Goal: Task Accomplishment & Management: Manage account settings

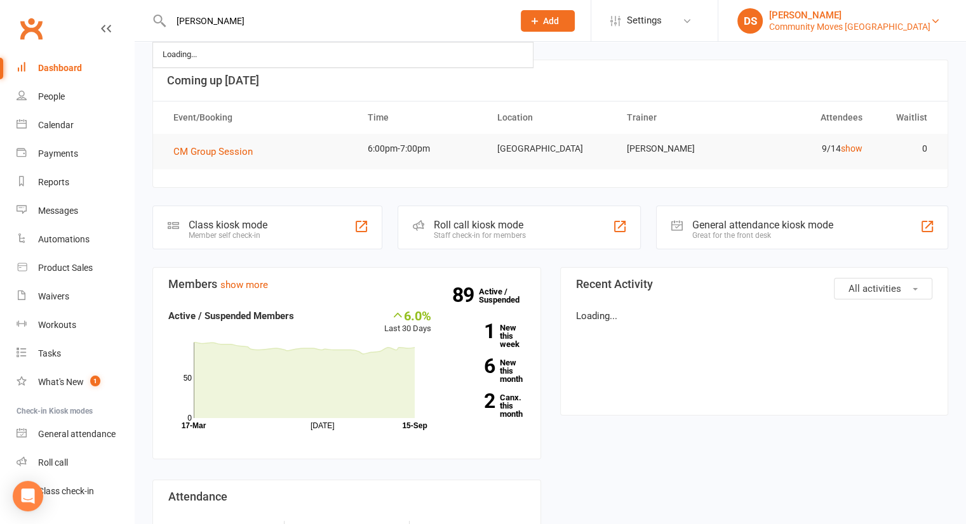
type input "tanya"
click at [874, 23] on div "Community Moves Forestville" at bounding box center [849, 26] width 161 height 11
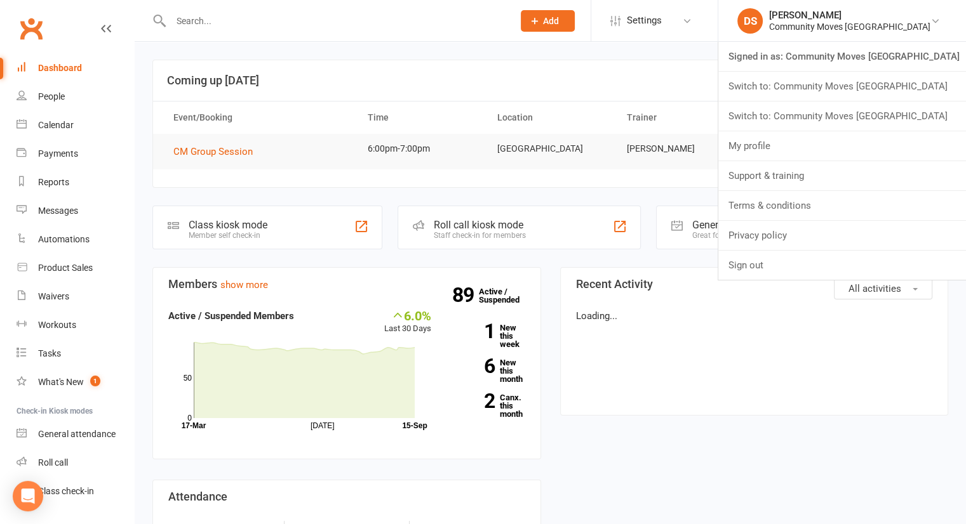
click at [814, 117] on link "Switch to: Community Moves Neutral Bay" at bounding box center [842, 116] width 248 height 29
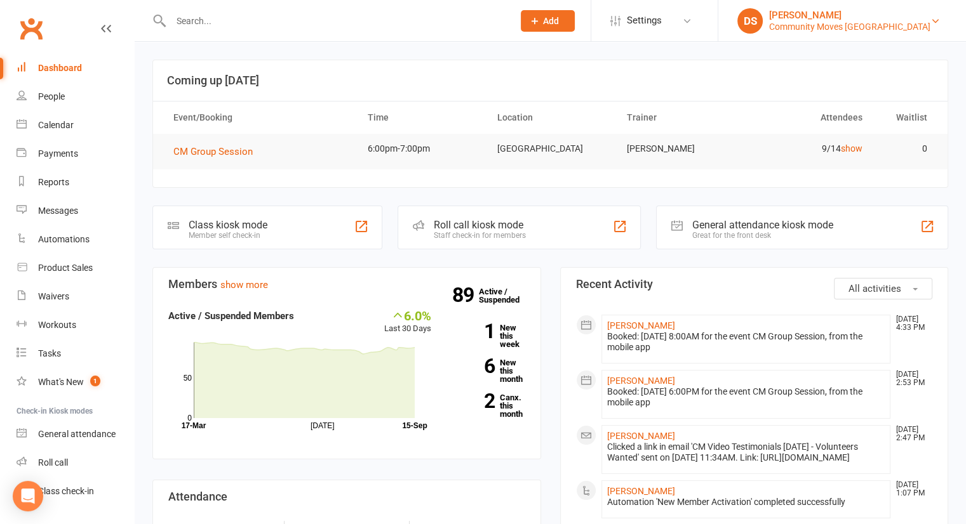
click at [850, 29] on div "Community Moves [GEOGRAPHIC_DATA]" at bounding box center [849, 26] width 161 height 11
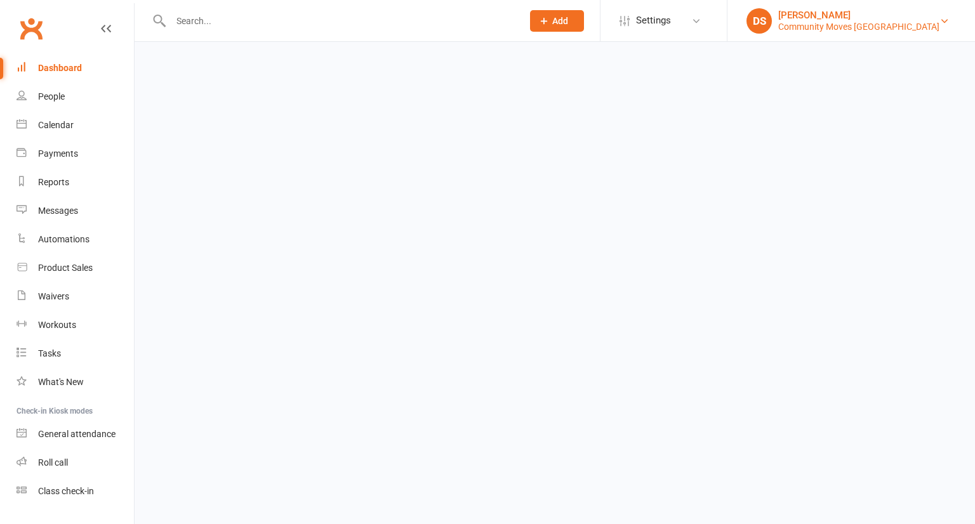
click at [846, 13] on div "[PERSON_NAME]" at bounding box center [858, 15] width 161 height 11
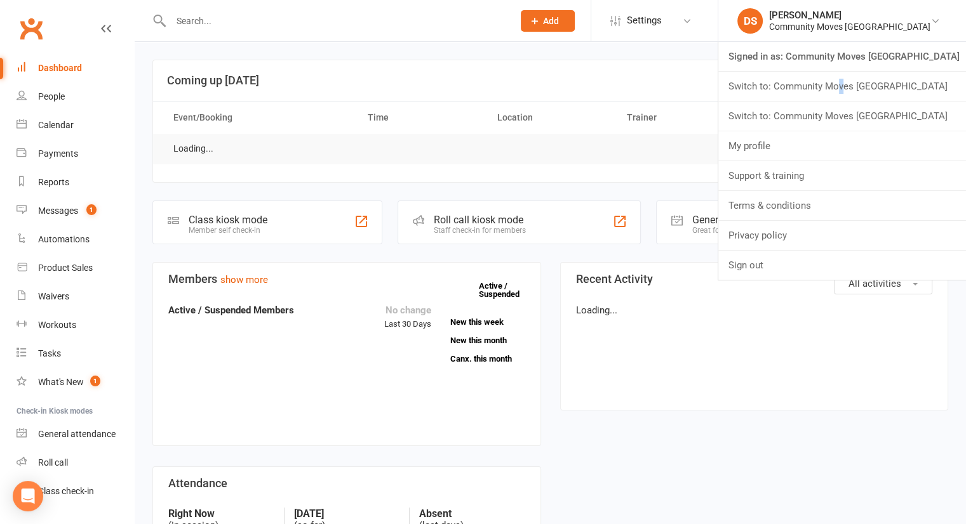
drag, startPoint x: 878, startPoint y: 88, endPoint x: 882, endPoint y: 67, distance: 21.9
click at [881, 86] on link "Switch to: Community Moves Forestville" at bounding box center [842, 86] width 248 height 29
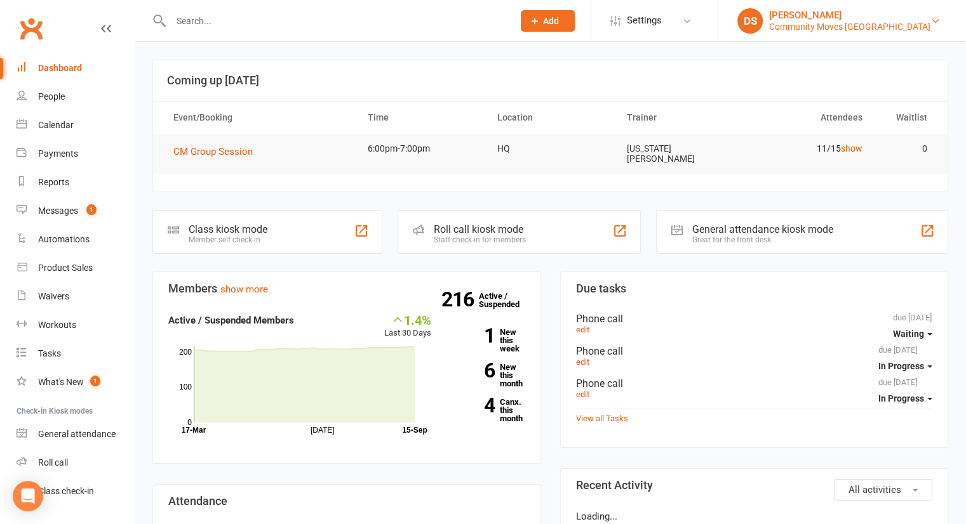
click at [846, 26] on div "Community Moves Neutral Bay" at bounding box center [849, 26] width 161 height 11
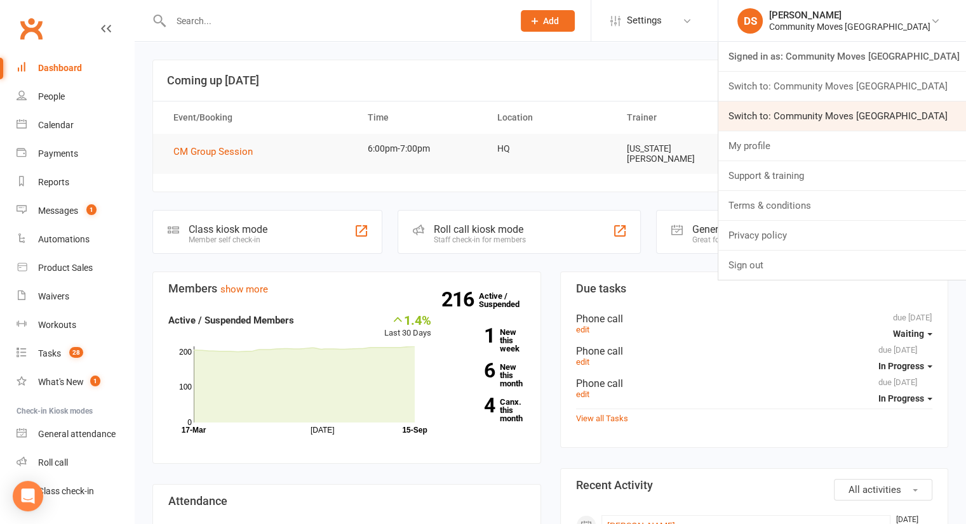
click at [909, 121] on link "Switch to: Community Moves [GEOGRAPHIC_DATA]" at bounding box center [842, 116] width 248 height 29
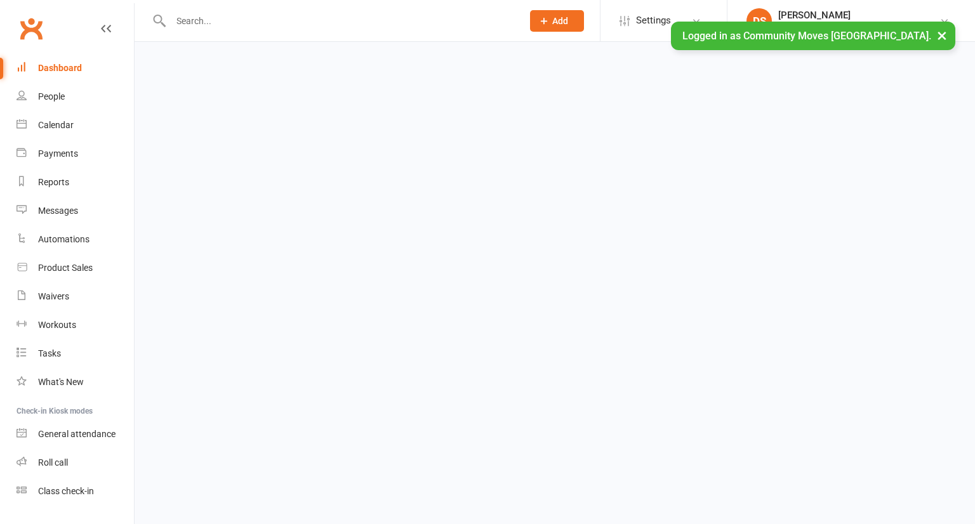
click at [315, 32] on div at bounding box center [332, 20] width 361 height 41
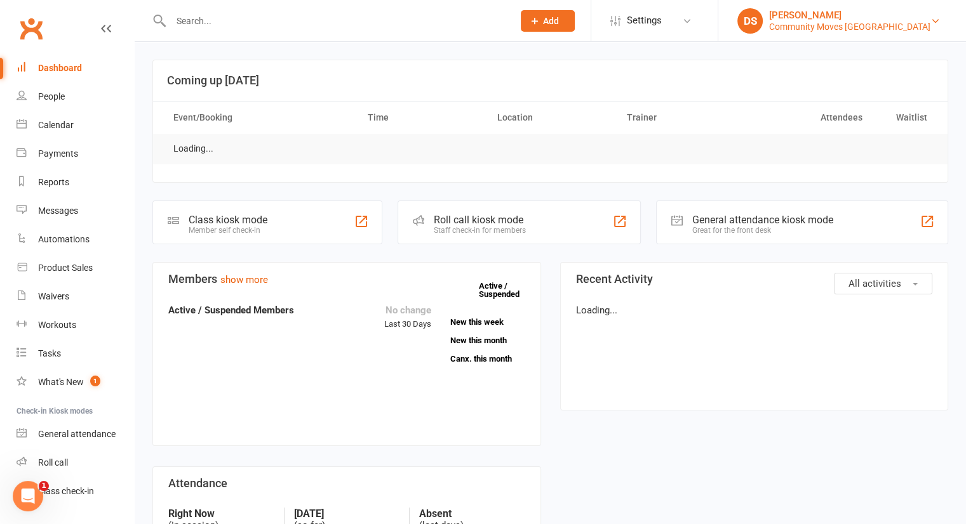
click at [894, 18] on div "[PERSON_NAME]" at bounding box center [849, 15] width 161 height 11
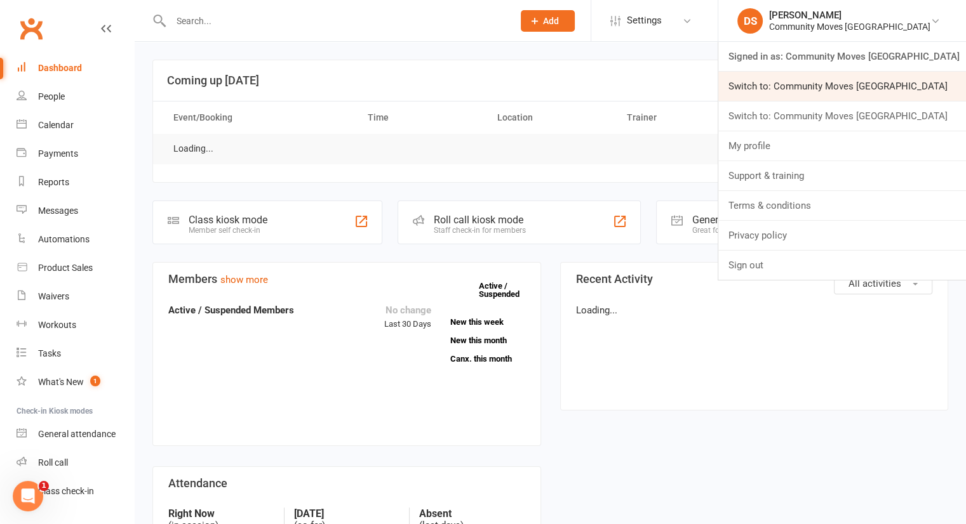
click at [891, 90] on link "Switch to: Community Moves [GEOGRAPHIC_DATA]" at bounding box center [842, 86] width 248 height 29
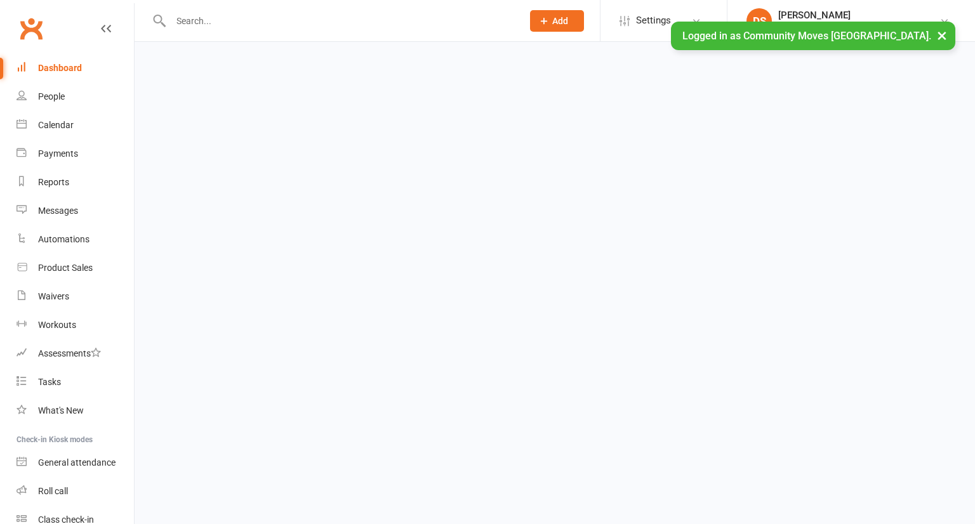
click at [365, 14] on input "text" at bounding box center [340, 21] width 347 height 18
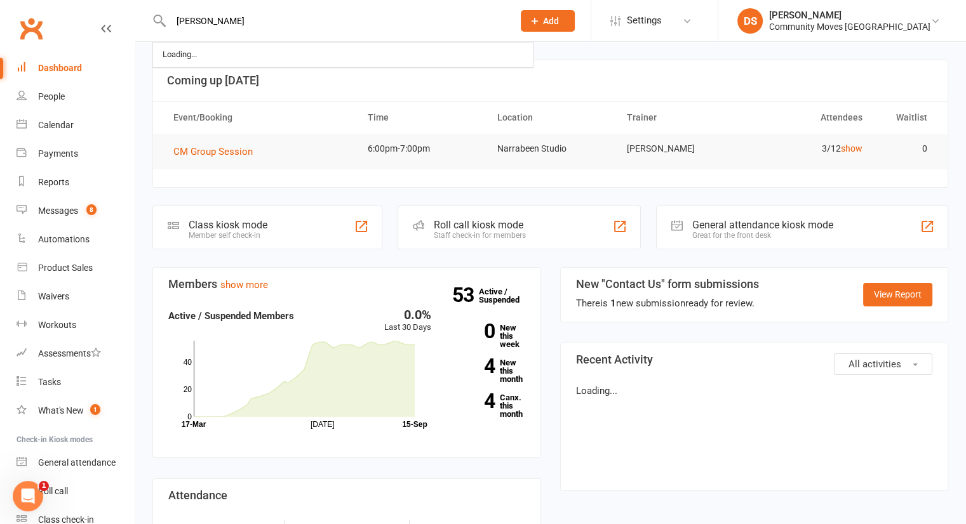
type input "[PERSON_NAME]"
click at [359, 33] on div "[PERSON_NAME] Loading..." at bounding box center [328, 20] width 352 height 41
click at [375, 23] on input "[PERSON_NAME]" at bounding box center [335, 21] width 337 height 18
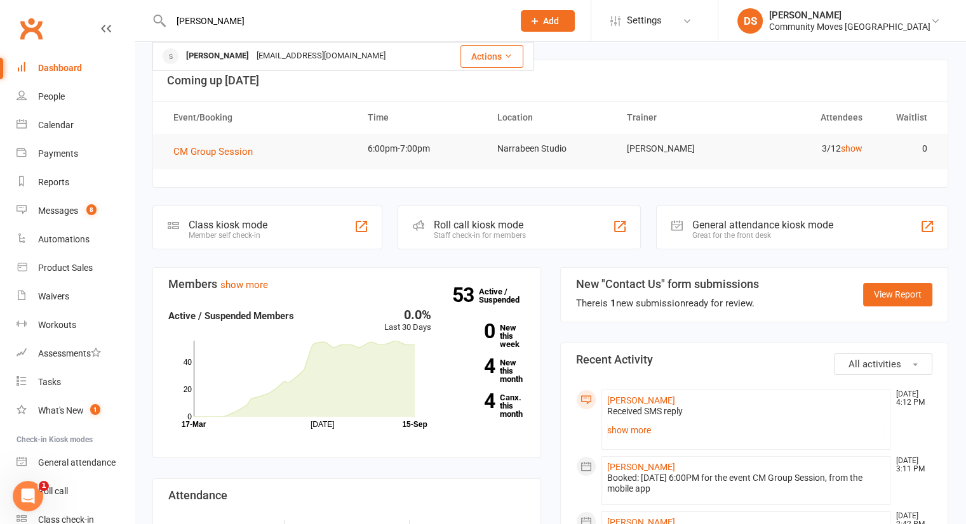
click at [863, 36] on li "DS [PERSON_NAME] Community Moves [GEOGRAPHIC_DATA] Signed in as: Community Move…" at bounding box center [841, 20] width 248 height 41
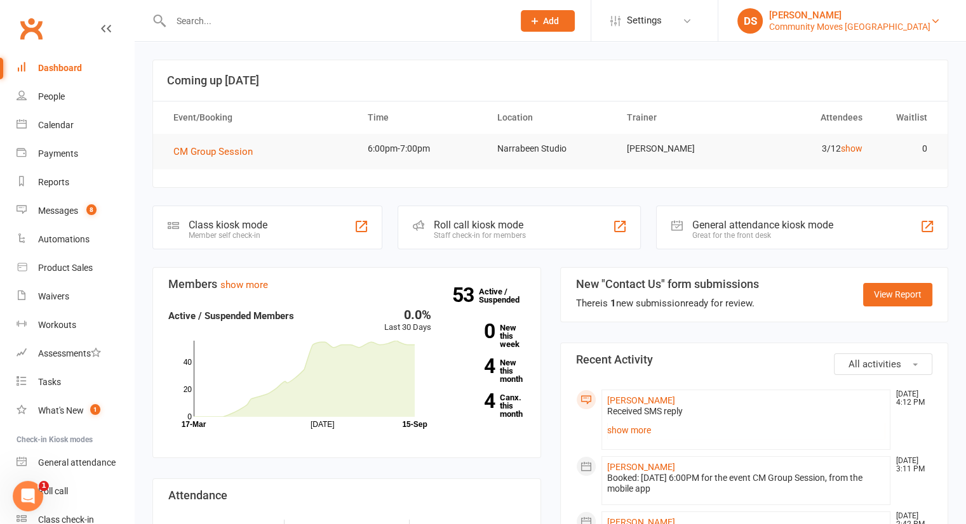
click at [874, 23] on div "Community Moves [GEOGRAPHIC_DATA]" at bounding box center [849, 26] width 161 height 11
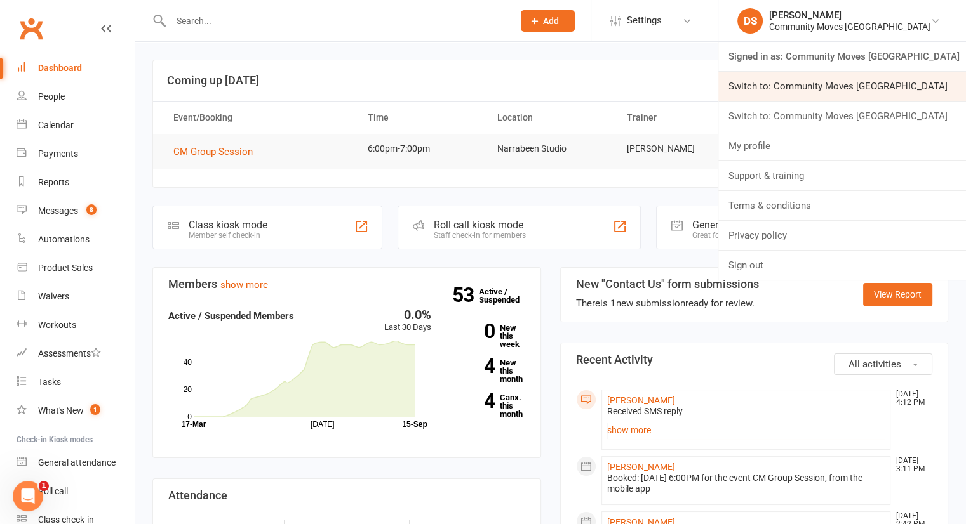
click at [876, 79] on link "Switch to: Community Moves [GEOGRAPHIC_DATA]" at bounding box center [842, 86] width 248 height 29
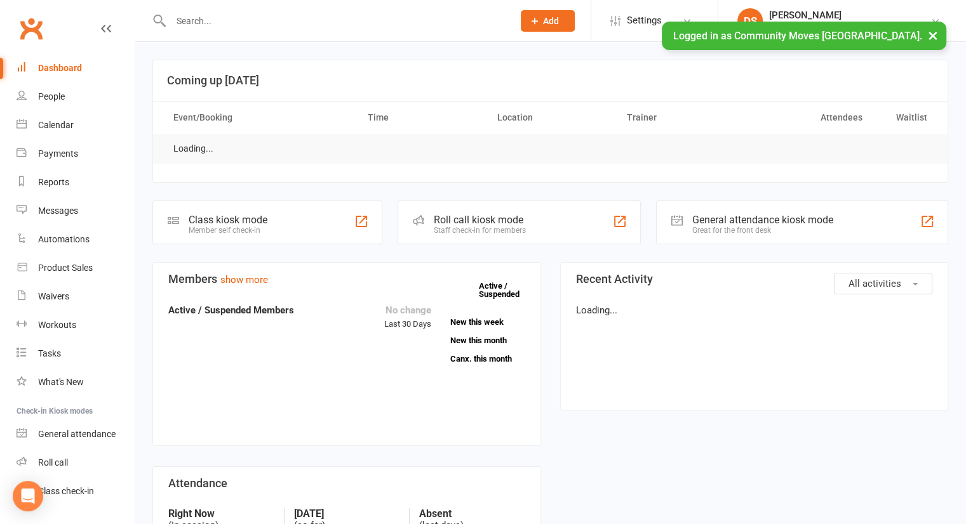
click at [297, 19] on input "text" at bounding box center [335, 21] width 337 height 18
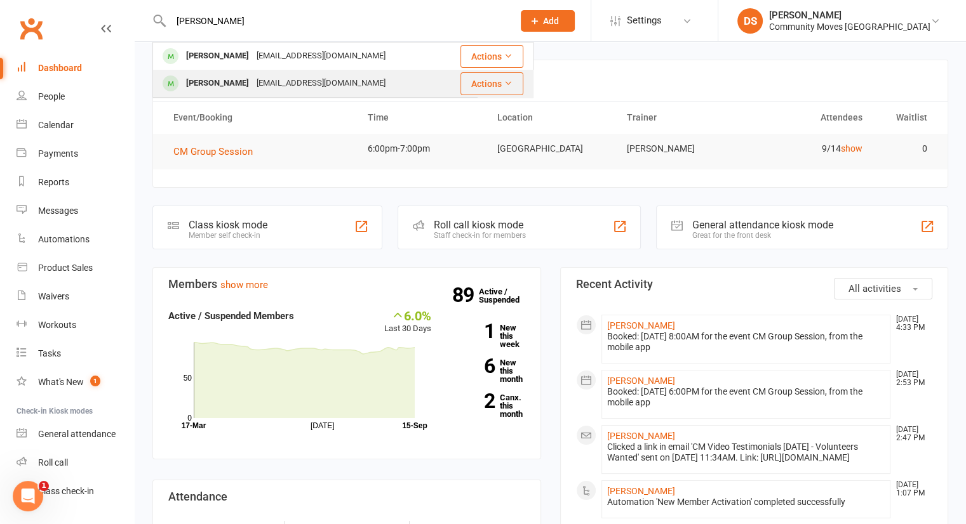
type input "[PERSON_NAME]"
click at [289, 84] on div "[EMAIL_ADDRESS][DOMAIN_NAME]" at bounding box center [321, 83] width 136 height 18
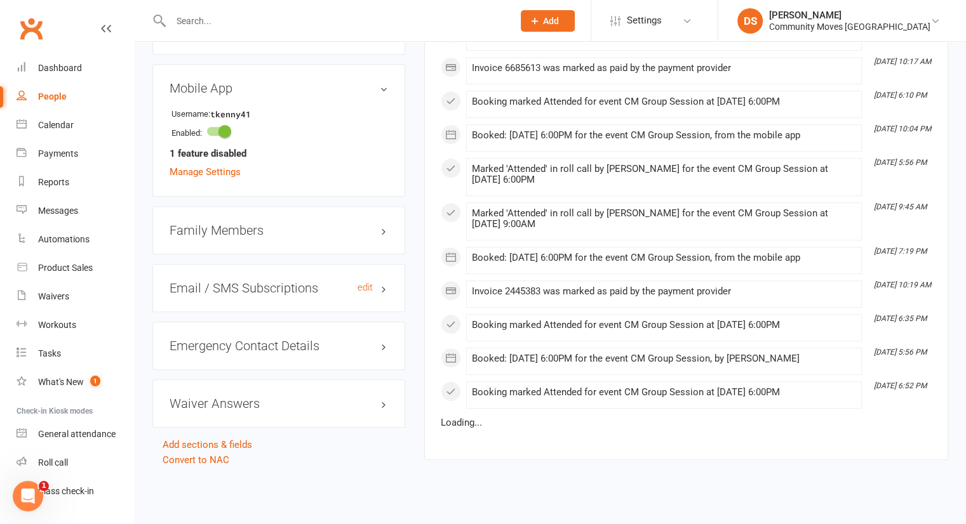
scroll to position [592, 0]
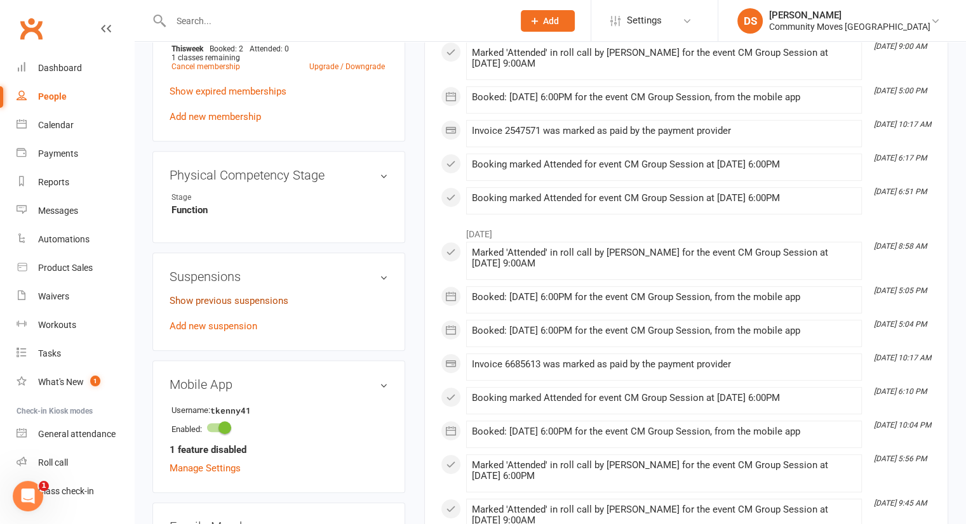
click at [216, 307] on link "Show previous suspensions" at bounding box center [228, 300] width 119 height 11
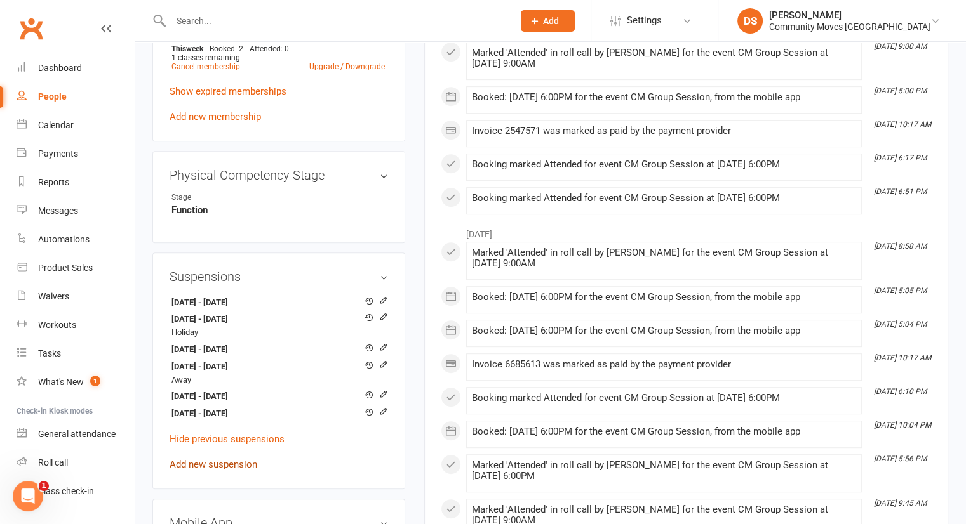
click at [198, 470] on link "Add new suspension" at bounding box center [213, 464] width 88 height 11
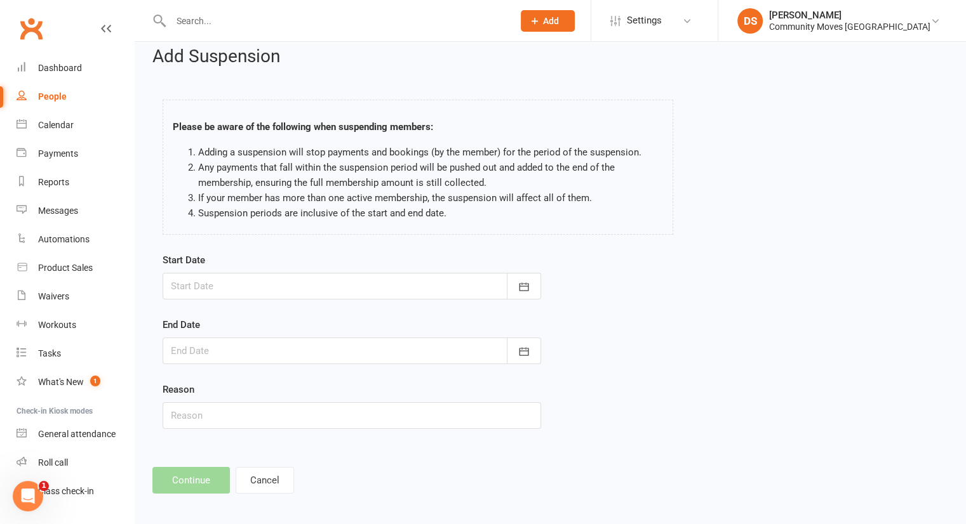
scroll to position [17, 0]
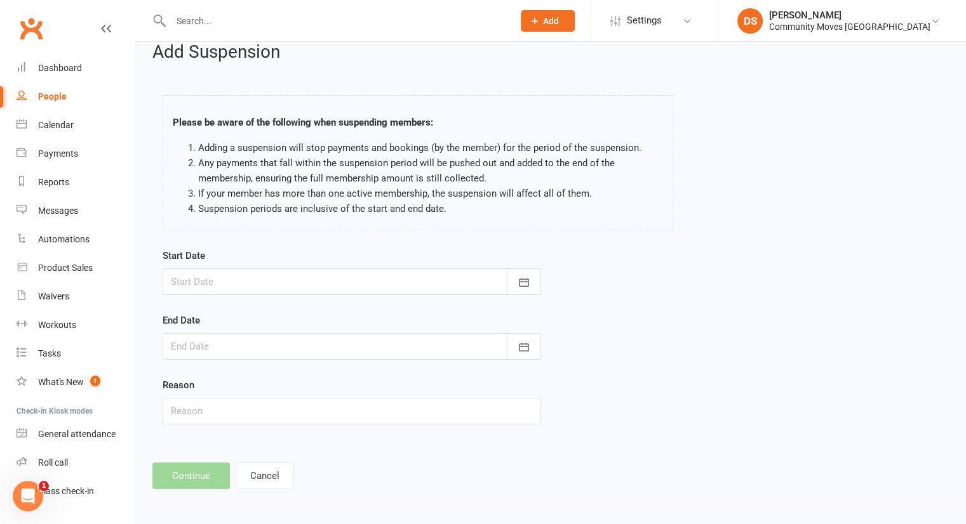
click at [245, 287] on div at bounding box center [352, 282] width 378 height 27
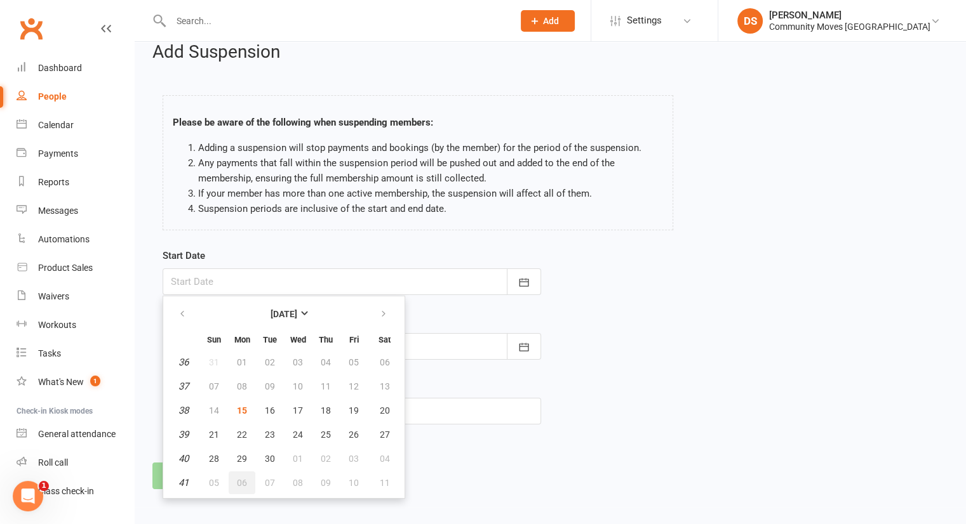
drag, startPoint x: 240, startPoint y: 479, endPoint x: 234, endPoint y: 470, distance: 10.6
click at [239, 479] on span "06" at bounding box center [242, 483] width 10 height 10
type input "[DATE]"
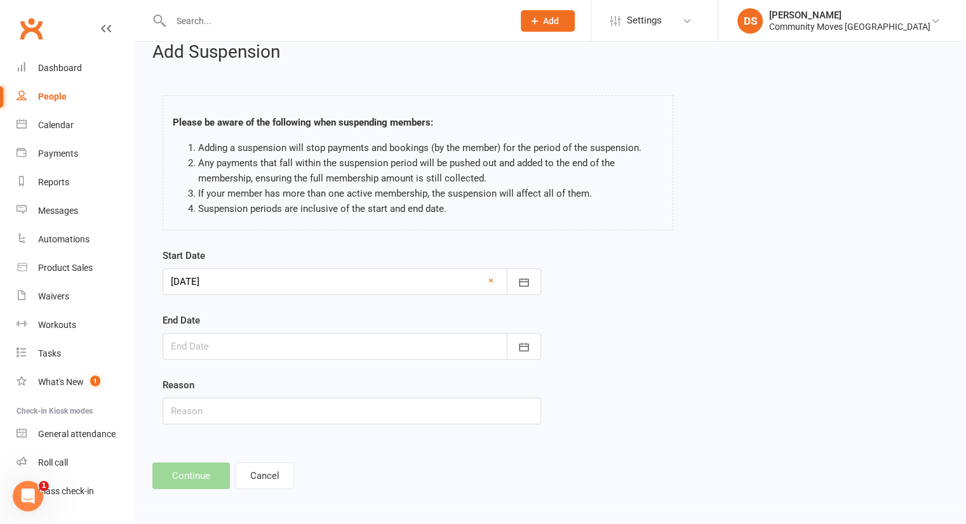
click at [246, 345] on div at bounding box center [352, 346] width 378 height 27
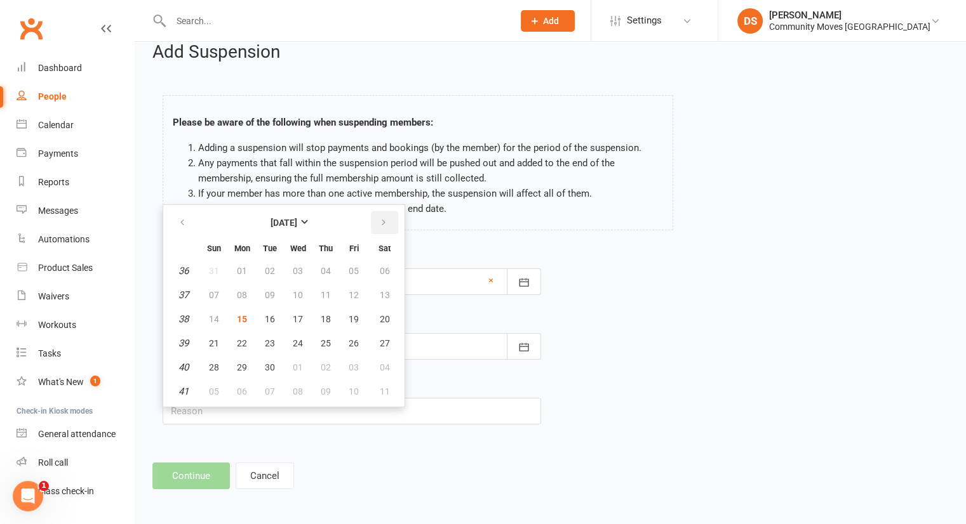
click at [380, 219] on icon "button" at bounding box center [383, 223] width 9 height 10
click at [209, 323] on button "12" at bounding box center [214, 319] width 27 height 23
type input "[DATE]"
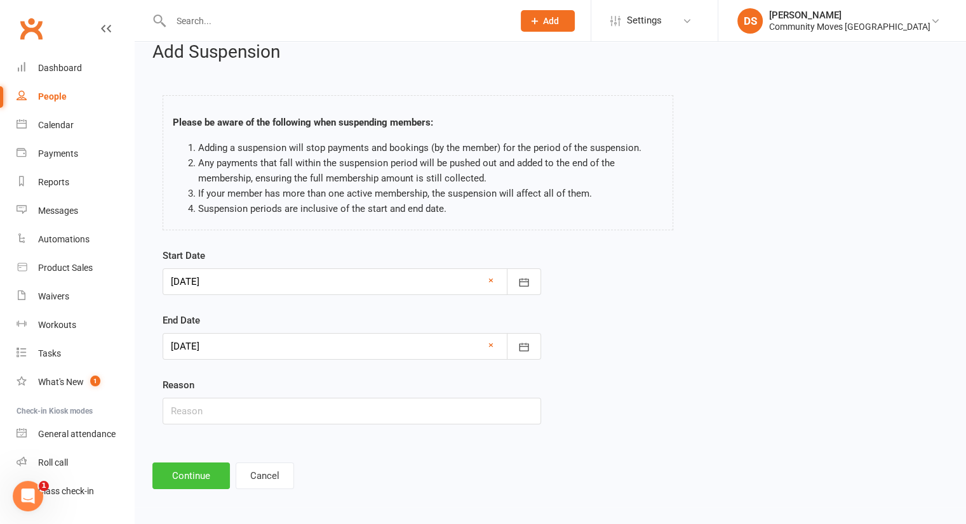
click at [190, 478] on button "Continue" at bounding box center [190, 476] width 77 height 27
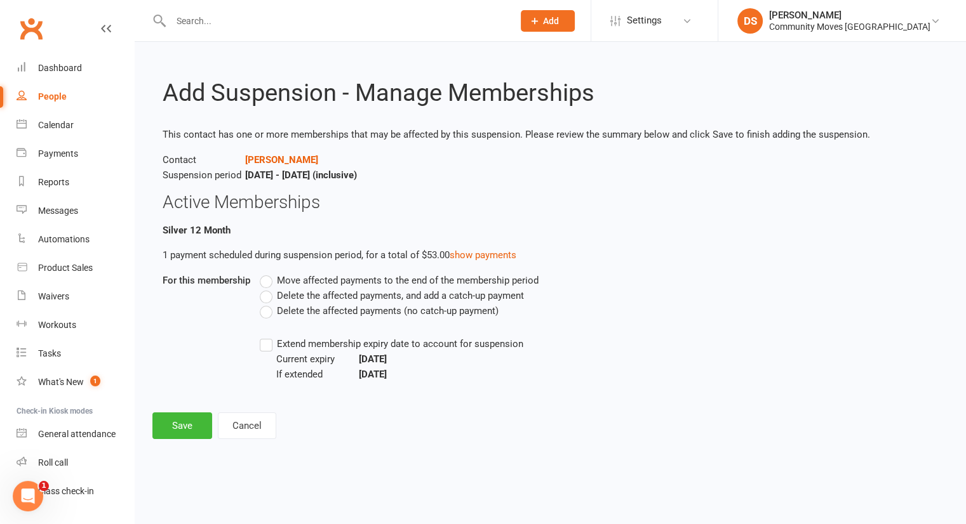
scroll to position [0, 0]
drag, startPoint x: 376, startPoint y: 308, endPoint x: 365, endPoint y: 310, distance: 11.1
click at [373, 309] on span "Delete the affected payments (no catch-up payment)" at bounding box center [388, 309] width 222 height 13
click at [268, 303] on input "Delete the affected payments (no catch-up payment)" at bounding box center [264, 303] width 8 height 0
click at [188, 423] on button "Save" at bounding box center [182, 426] width 60 height 27
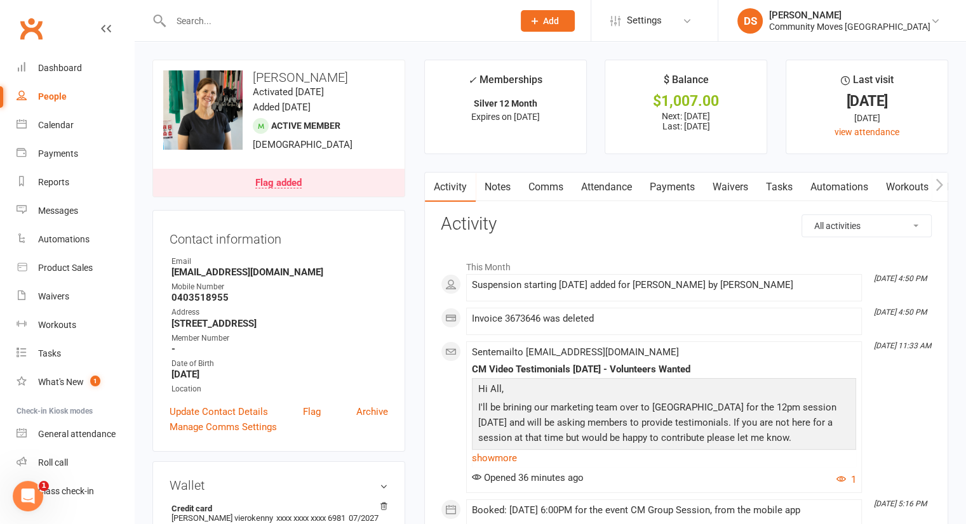
click at [402, 17] on input "text" at bounding box center [335, 21] width 337 height 18
click at [504, 30] on div at bounding box center [328, 20] width 352 height 41
click at [503, 25] on input "text" at bounding box center [335, 21] width 337 height 18
type input "patri"
click at [868, 15] on div "[PERSON_NAME]" at bounding box center [849, 15] width 161 height 11
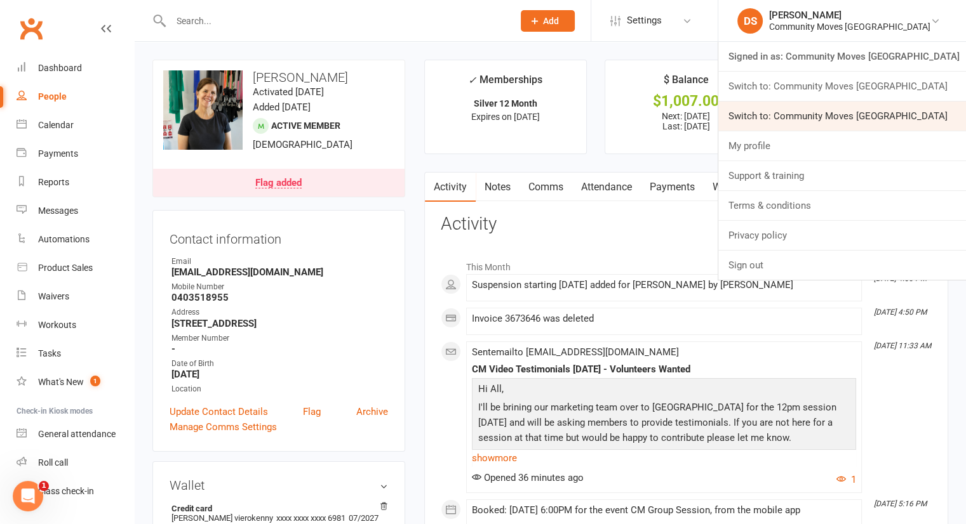
click at [873, 116] on link "Switch to: Community Moves [GEOGRAPHIC_DATA]" at bounding box center [842, 116] width 248 height 29
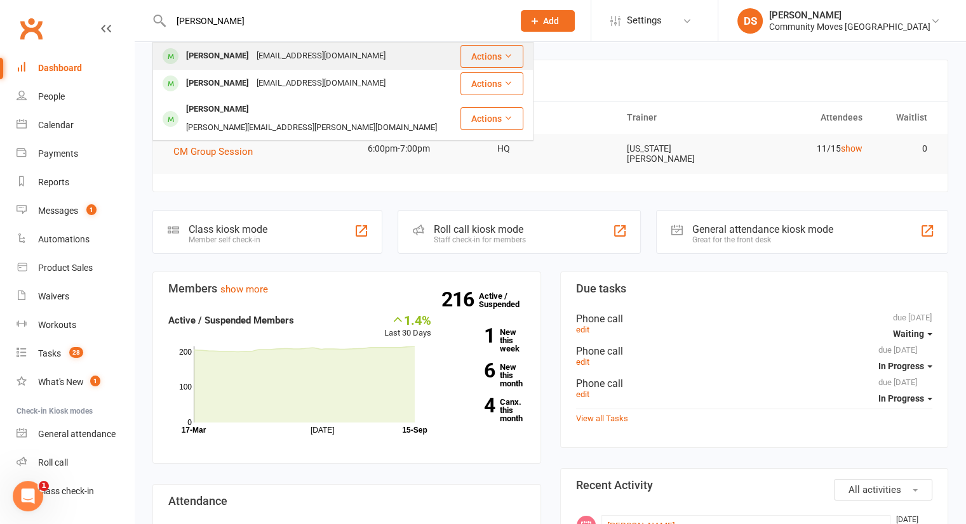
type input "[PERSON_NAME]"
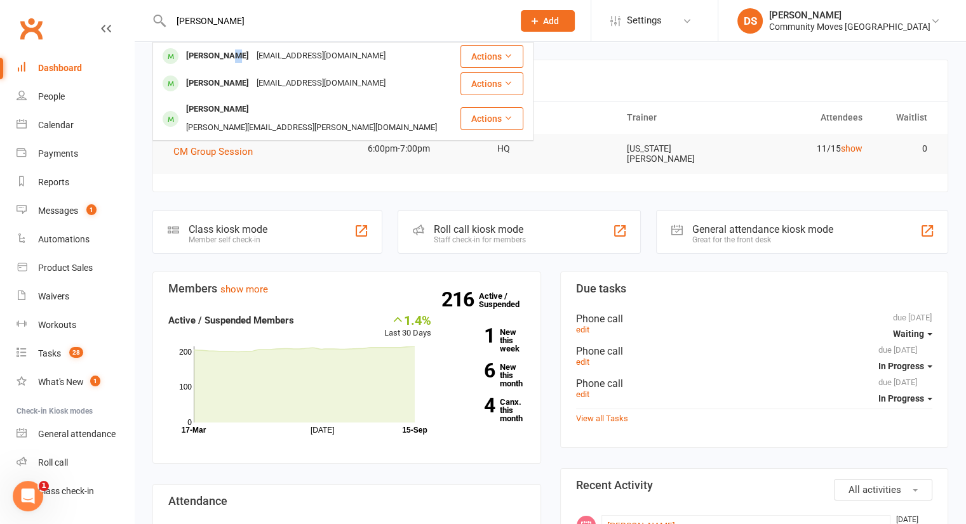
click at [227, 53] on div "[PERSON_NAME]" at bounding box center [217, 56] width 70 height 18
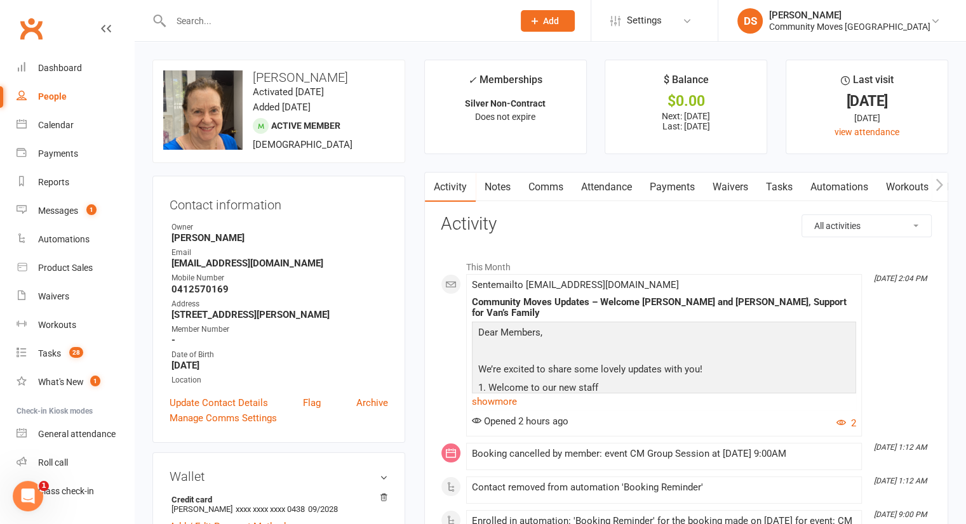
click at [688, 194] on link "Payments" at bounding box center [672, 187] width 63 height 29
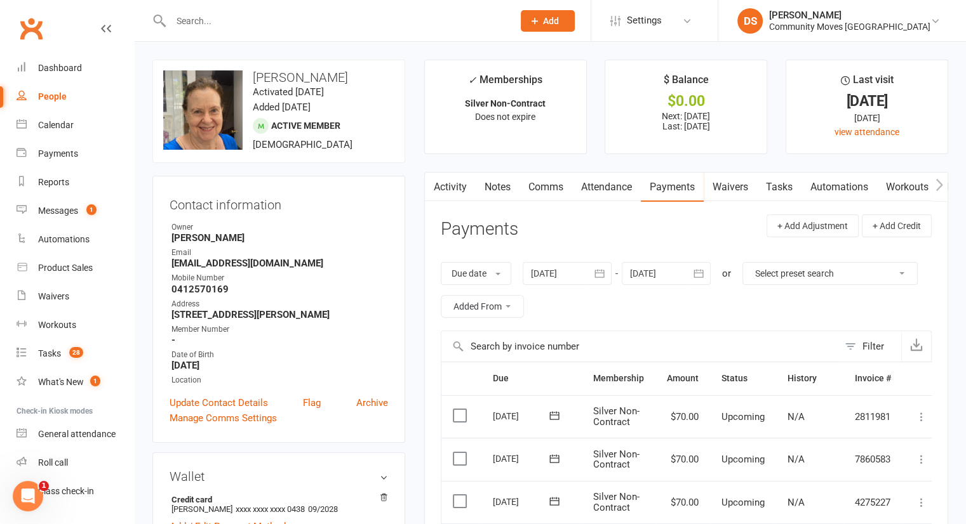
scroll to position [296, 0]
